Goal: Task Accomplishment & Management: Manage account settings

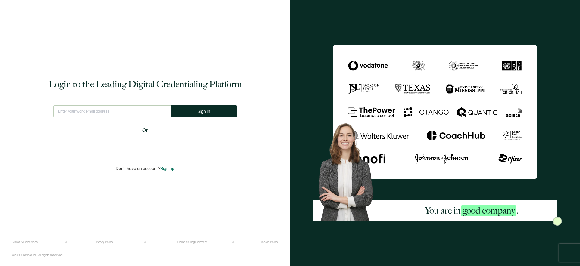
click at [122, 110] on input "text" at bounding box center [111, 111] width 117 height 12
click at [87, 111] on input "text" at bounding box center [111, 111] width 117 height 12
type input "[EMAIL_ADDRESS][DOMAIN_NAME]"
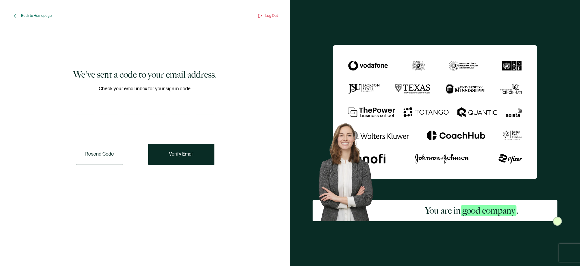
click at [81, 111] on input "number" at bounding box center [85, 109] width 18 height 12
paste input "4"
type input "4"
type input "8"
type input "6"
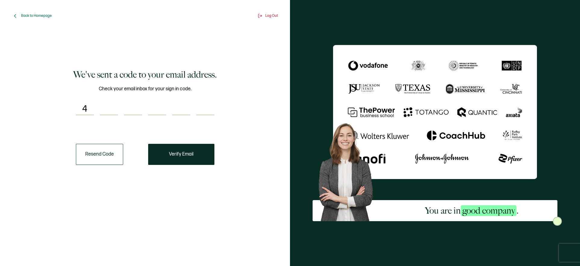
type input "1"
type input "5"
